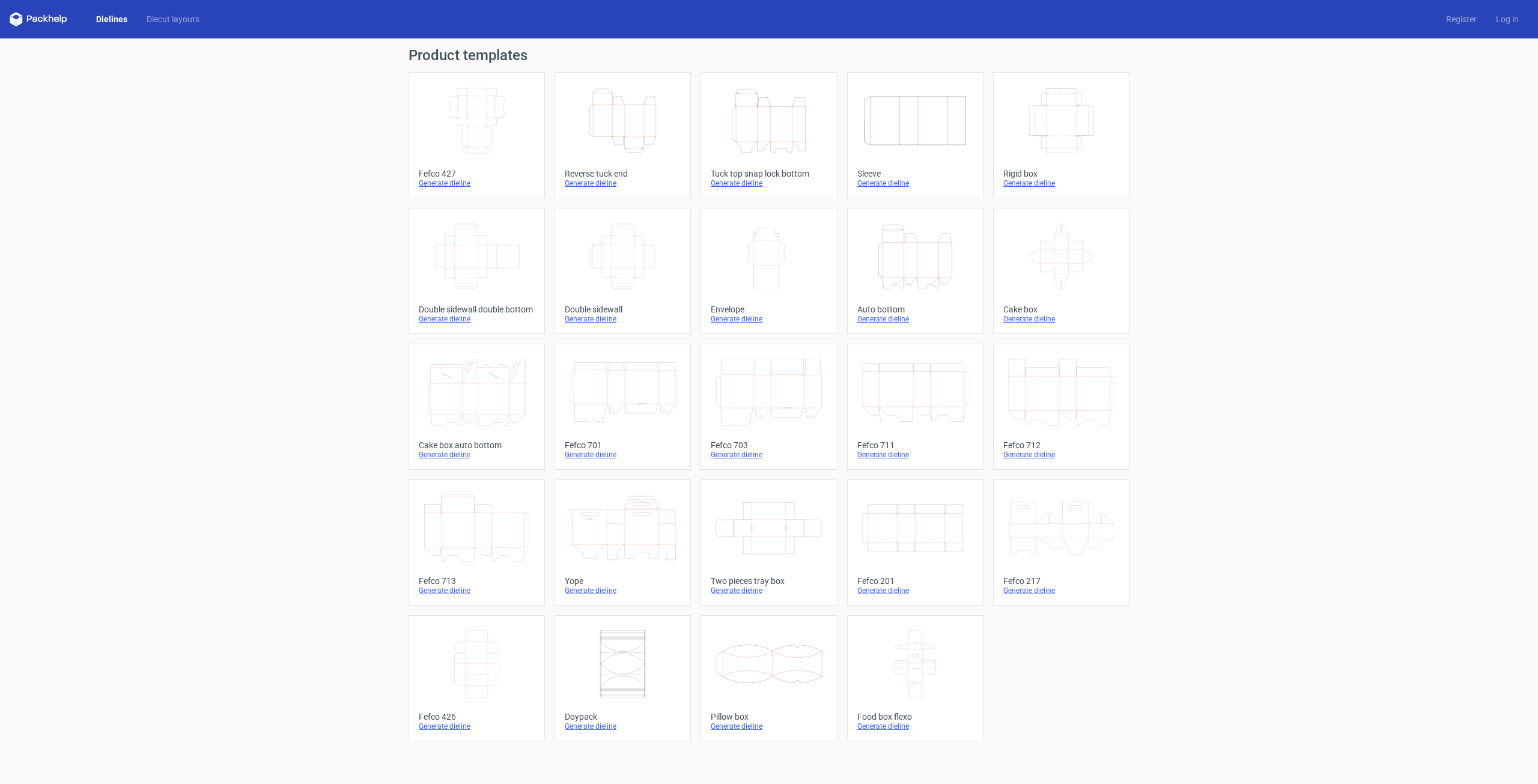
click at [779, 139] on icon "Height Depth Width" at bounding box center [769, 120] width 106 height 68
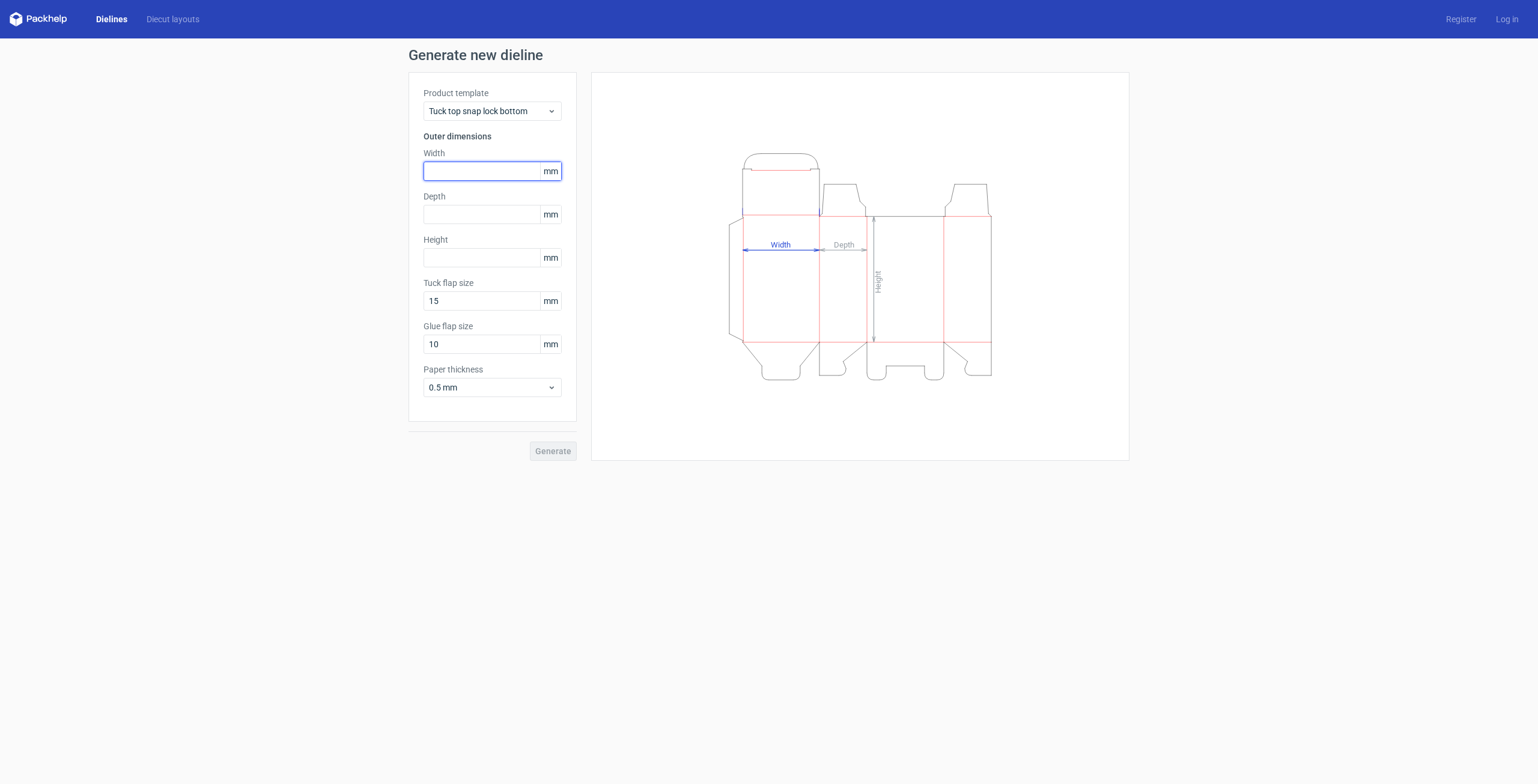
click at [510, 169] on input "text" at bounding box center [492, 171] width 138 height 19
type input "220"
type input "170"
type input "70"
drag, startPoint x: 539, startPoint y: 444, endPoint x: 541, endPoint y: 438, distance: 6.3
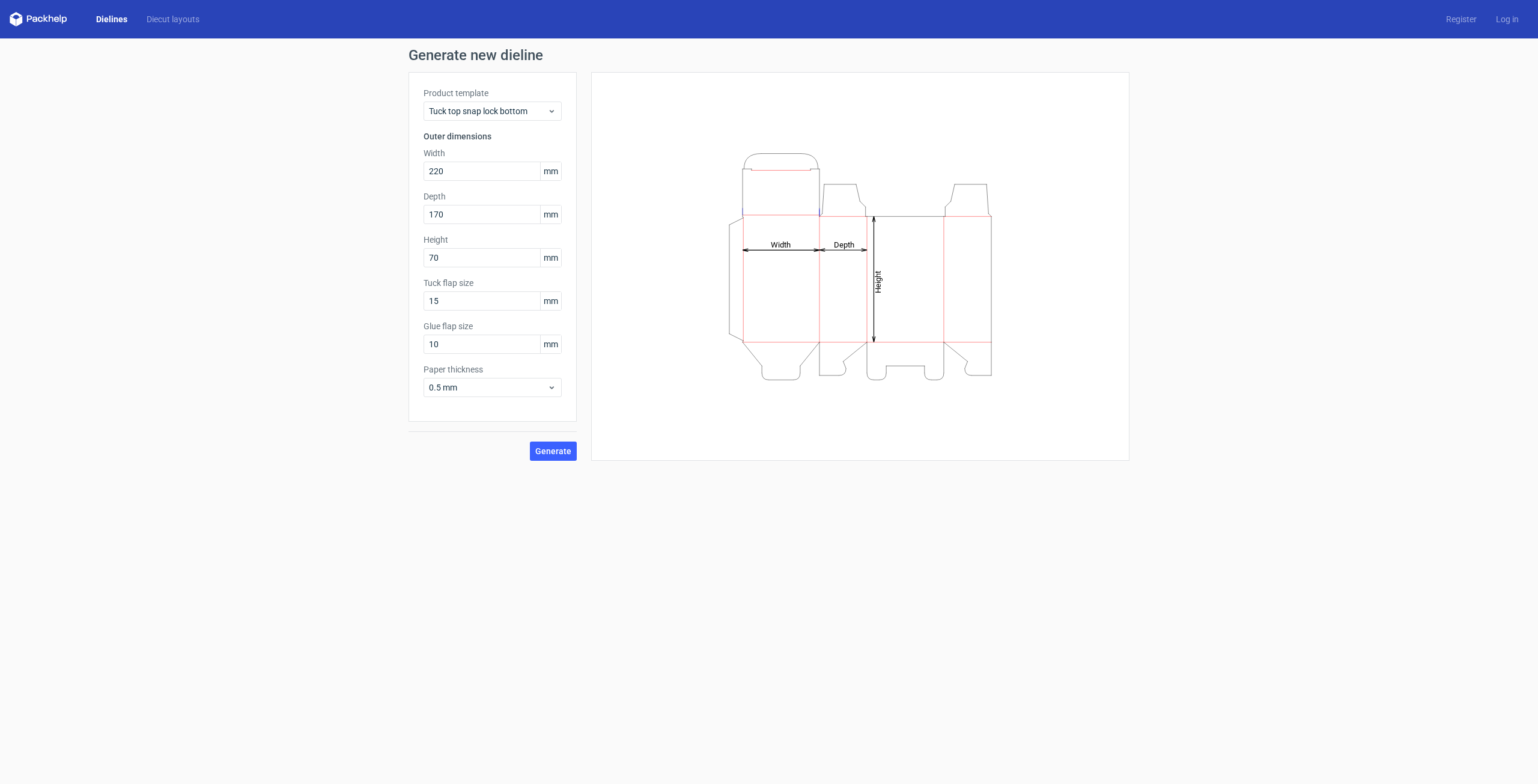
click at [541, 444] on button "Generate" at bounding box center [552, 451] width 47 height 19
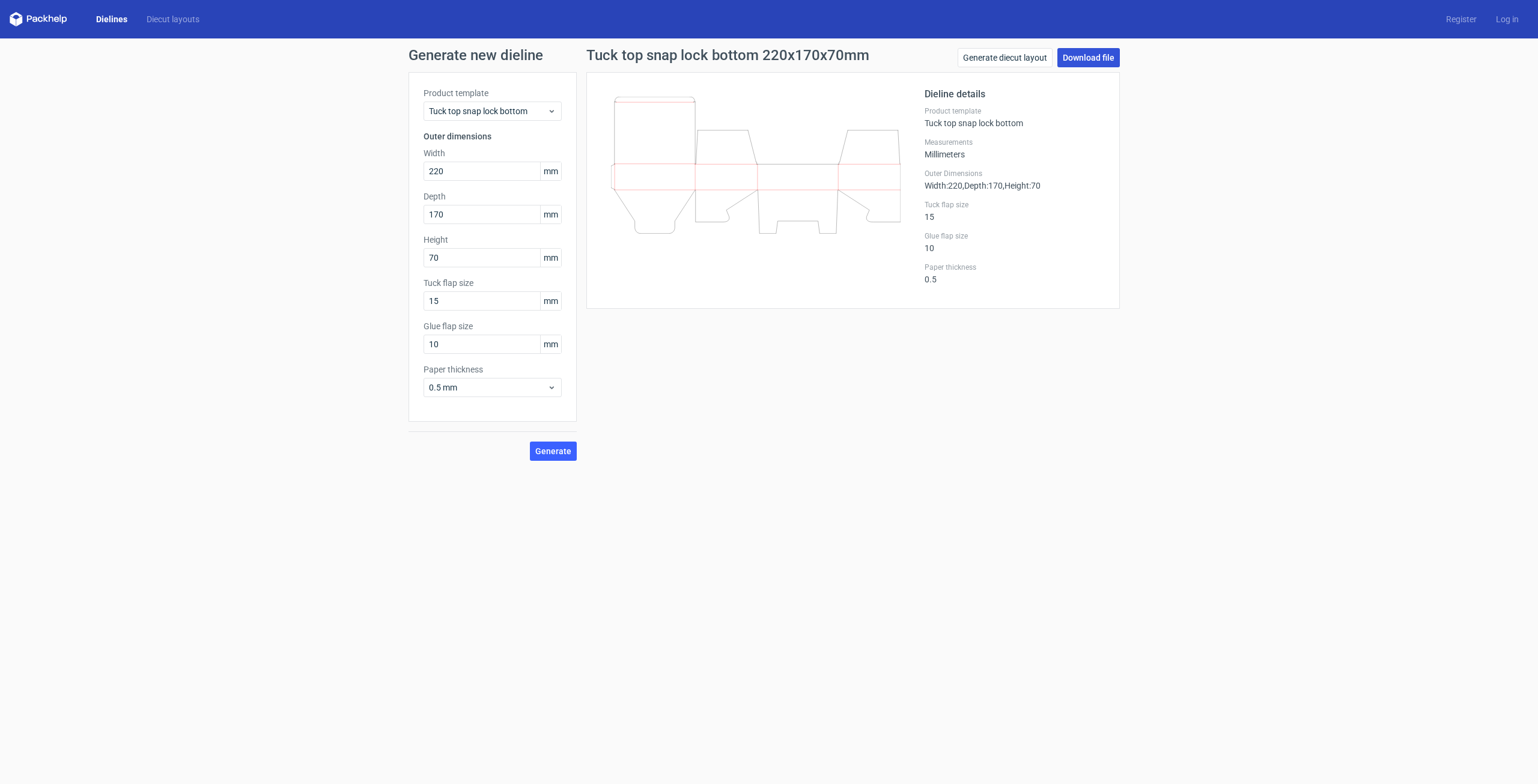
click at [1070, 61] on link "Download file" at bounding box center [1088, 58] width 62 height 19
click at [456, 167] on input "220" at bounding box center [492, 171] width 138 height 19
type input "170"
drag, startPoint x: 489, startPoint y: 213, endPoint x: 318, endPoint y: 262, distance: 177.9
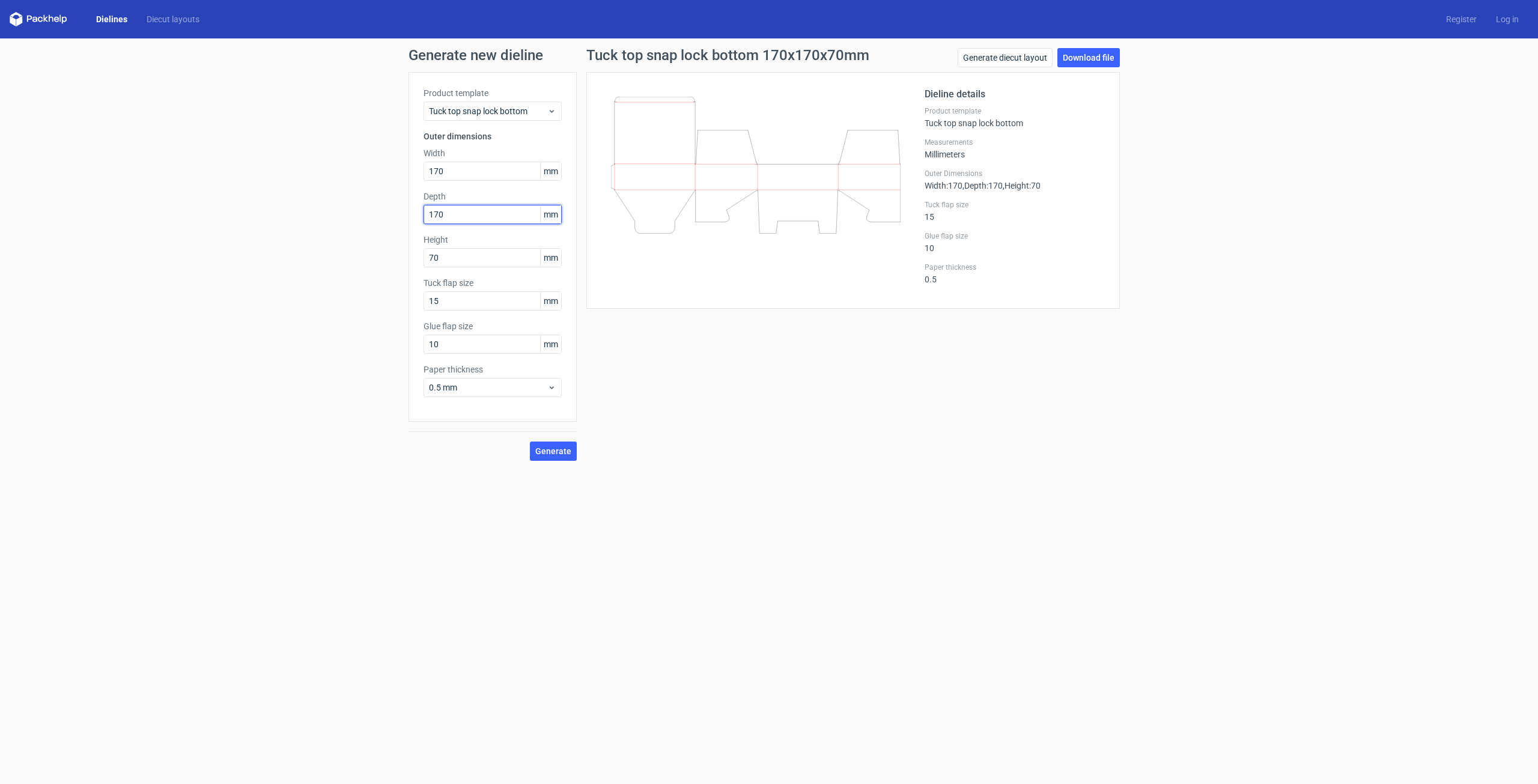
click at [318, 262] on div "Generate new dieline Product template Tuck top snap lock bottom Outer dimension…" at bounding box center [769, 255] width 1538 height 432
type input "220"
drag, startPoint x: 551, startPoint y: 456, endPoint x: 564, endPoint y: 482, distance: 29.1
click at [551, 457] on button "Generate" at bounding box center [552, 451] width 47 height 19
click at [1089, 55] on link "Download file" at bounding box center [1088, 58] width 62 height 19
